Goal: Task Accomplishment & Management: Manage account settings

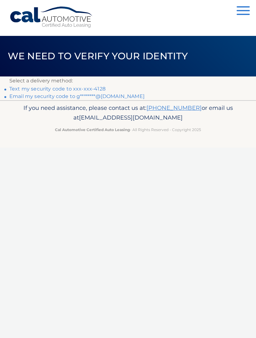
click at [95, 87] on link "Text my security code to xxx-xxx-4128" at bounding box center [57, 89] width 96 height 6
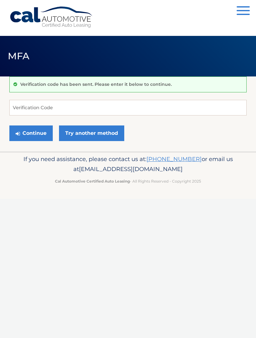
click at [85, 90] on div "Verification code has been sent. Please enter it below to continue." at bounding box center [128, 85] width 238 height 16
click at [34, 107] on input "Verification Code" at bounding box center [128, 108] width 238 height 16
type input "180401"
click at [31, 138] on button "Continue" at bounding box center [30, 134] width 43 height 16
click at [35, 133] on button "Continue" at bounding box center [30, 134] width 43 height 16
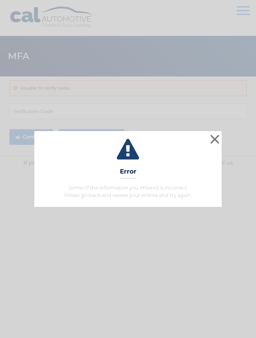
click at [216, 139] on button "×" at bounding box center [215, 139] width 13 height 13
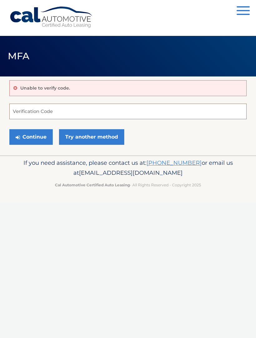
click at [46, 108] on input "Verification Code" at bounding box center [128, 112] width 238 height 16
type input "180401"
click at [34, 135] on button "Continue" at bounding box center [30, 137] width 43 height 16
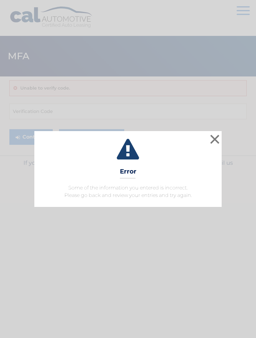
click at [215, 144] on button "×" at bounding box center [215, 139] width 13 height 13
